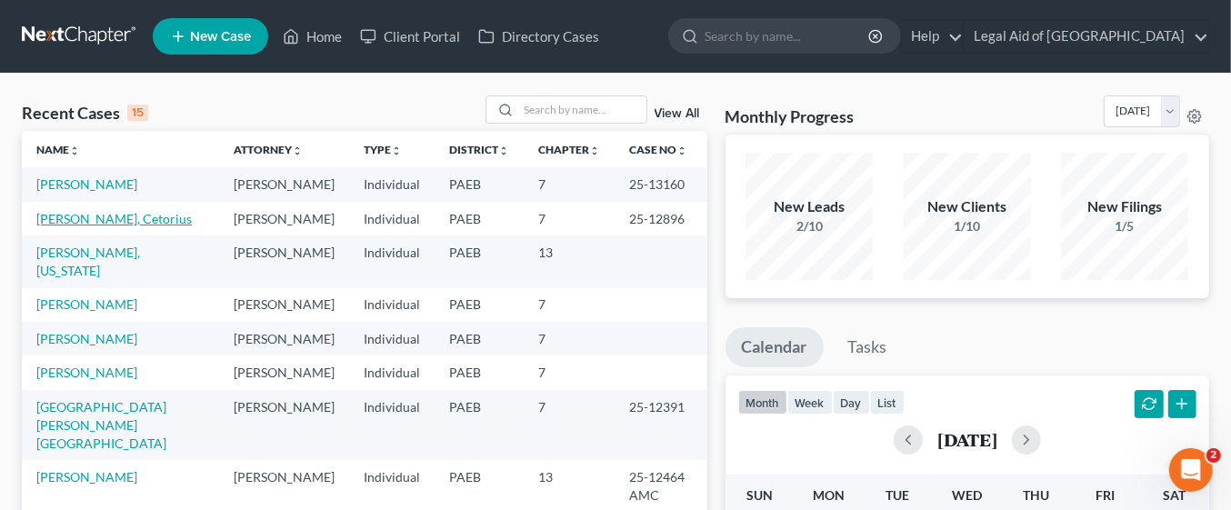
click at [57, 217] on link "[PERSON_NAME], Cetorius" at bounding box center [113, 218] width 155 height 15
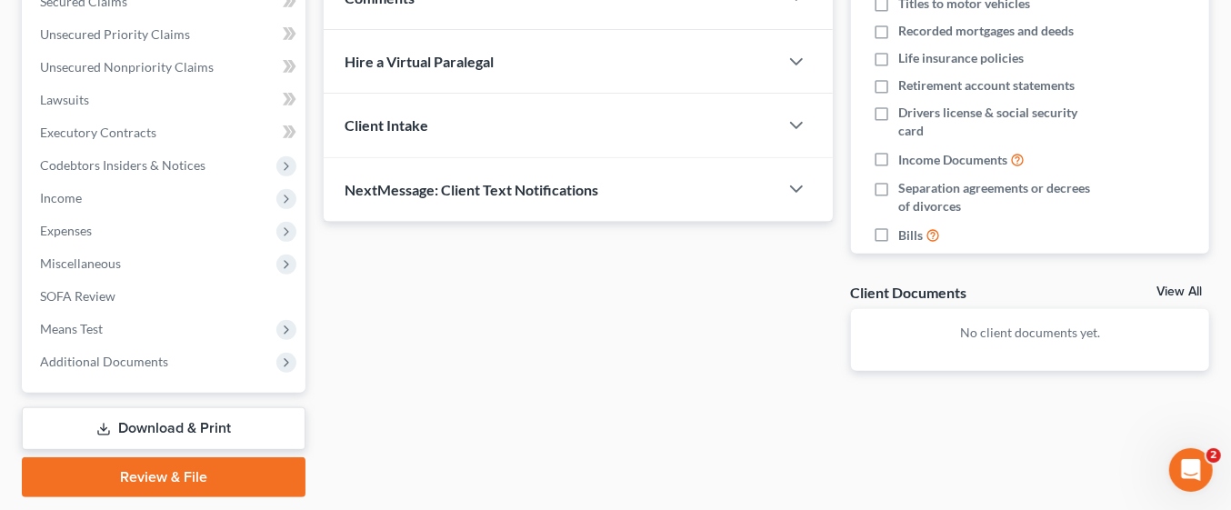
scroll to position [449, 0]
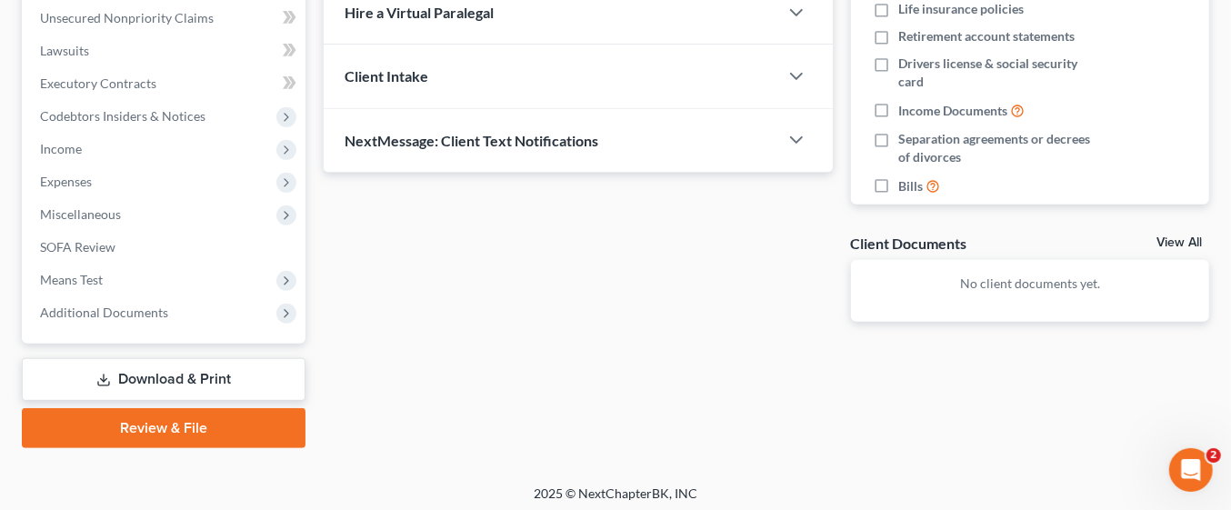
click at [152, 375] on link "Download & Print" at bounding box center [164, 379] width 284 height 43
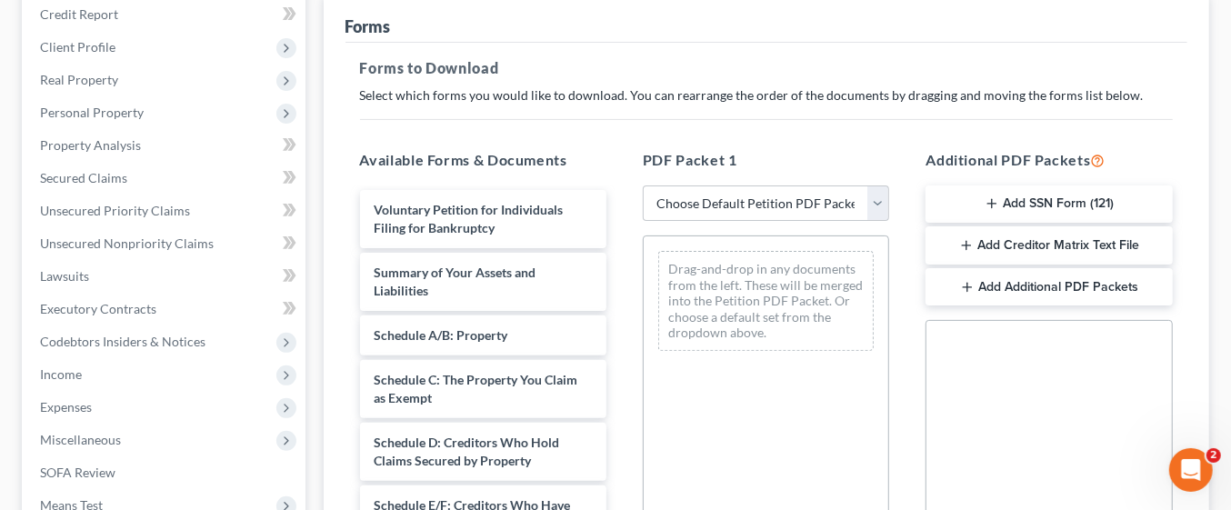
scroll to position [233, 0]
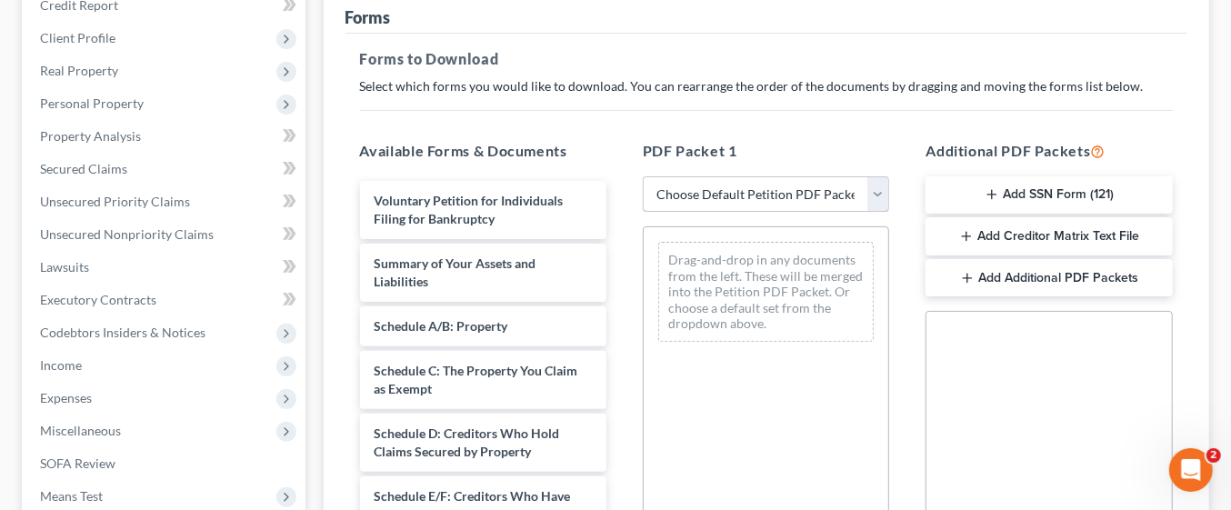
click at [794, 185] on select "Choose Default Petition PDF Packet Complete Bankruptcy Petition (all forms and …" at bounding box center [766, 194] width 246 height 36
select select "0"
click at [643, 176] on select "Choose Default Petition PDF Packet Complete Bankruptcy Petition (all forms and …" at bounding box center [766, 194] width 246 height 36
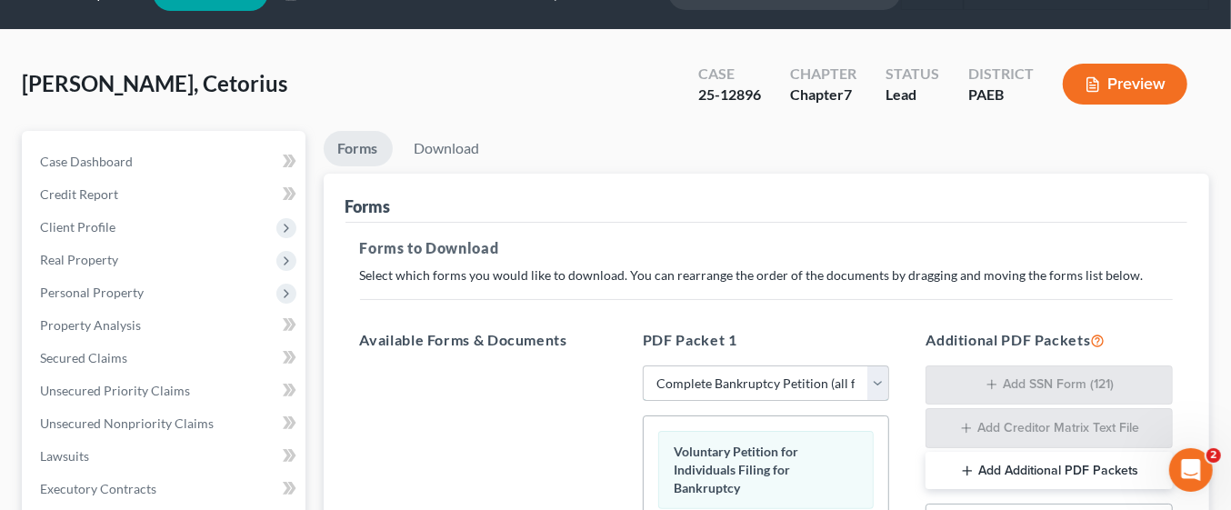
scroll to position [0, 0]
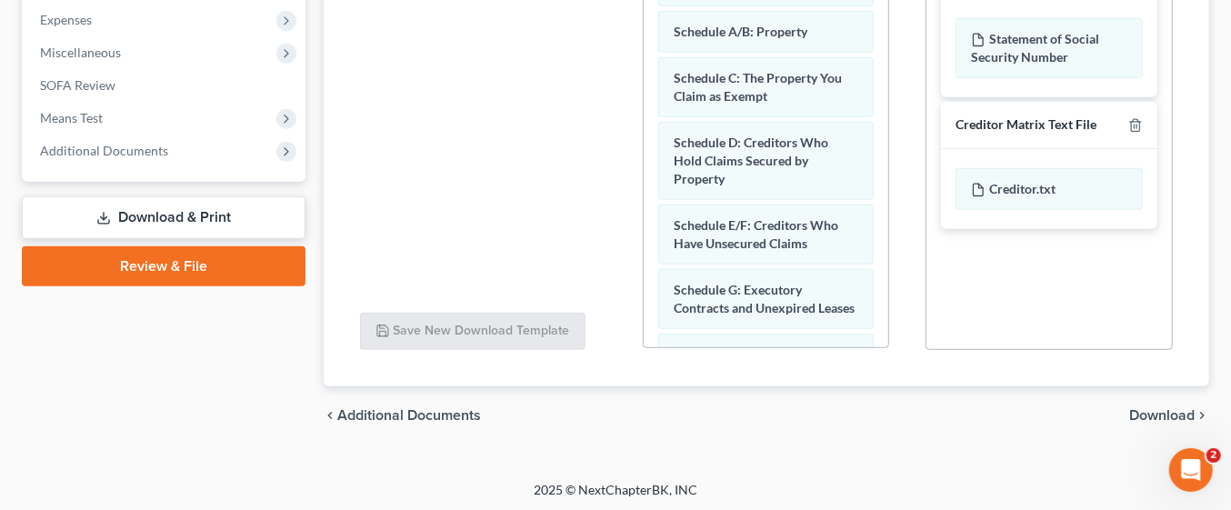
click at [1178, 410] on span "Download" at bounding box center [1161, 415] width 65 height 15
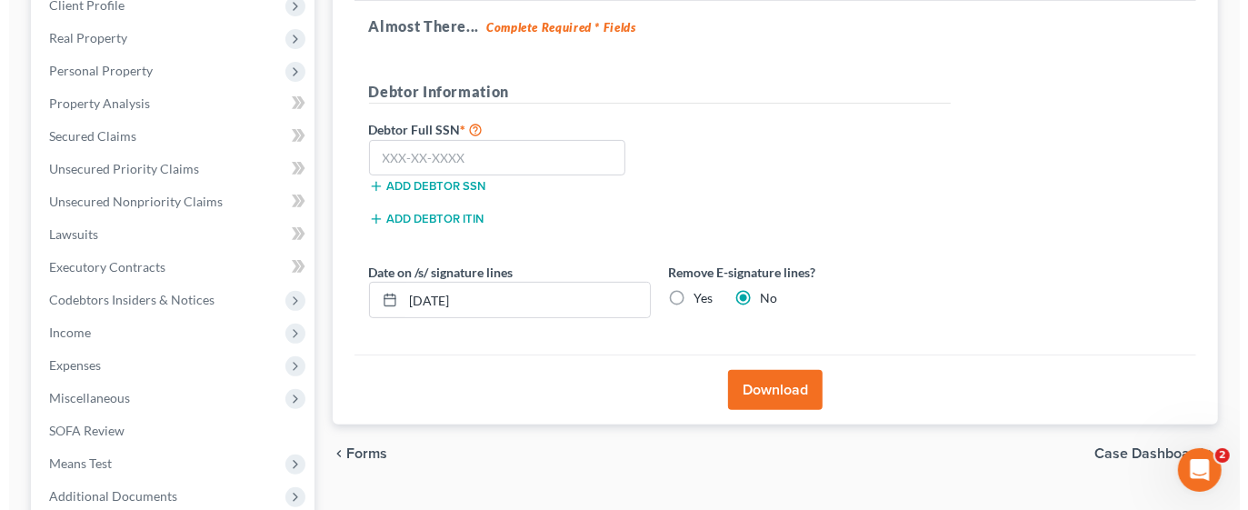
scroll to position [264, 0]
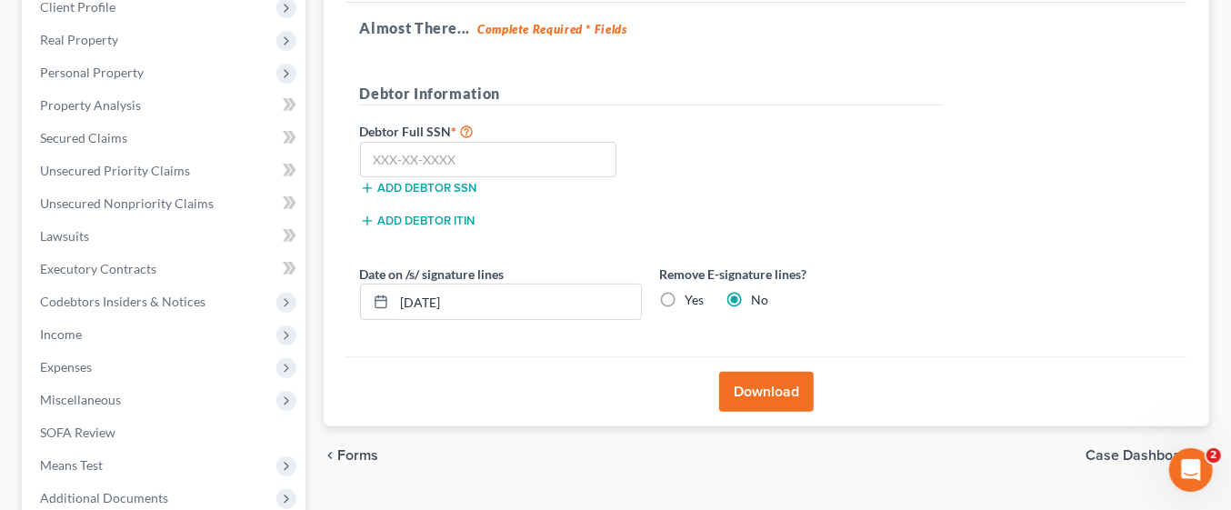
click at [788, 393] on button "Download" at bounding box center [766, 392] width 95 height 40
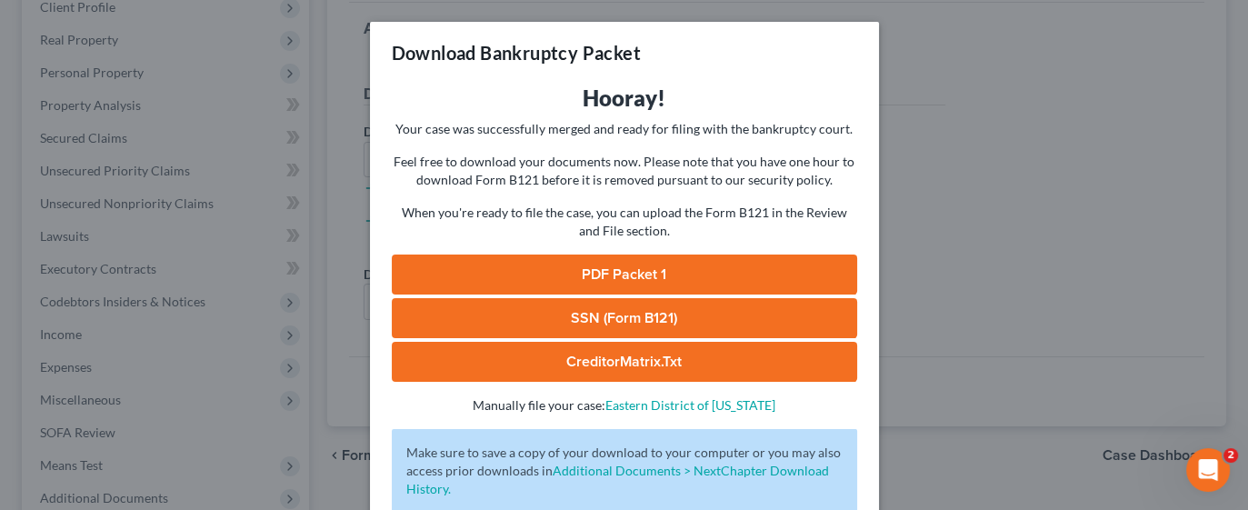
click at [775, 273] on link "PDF Packet 1" at bounding box center [625, 275] width 466 height 40
